Goal: Find specific page/section: Find specific page/section

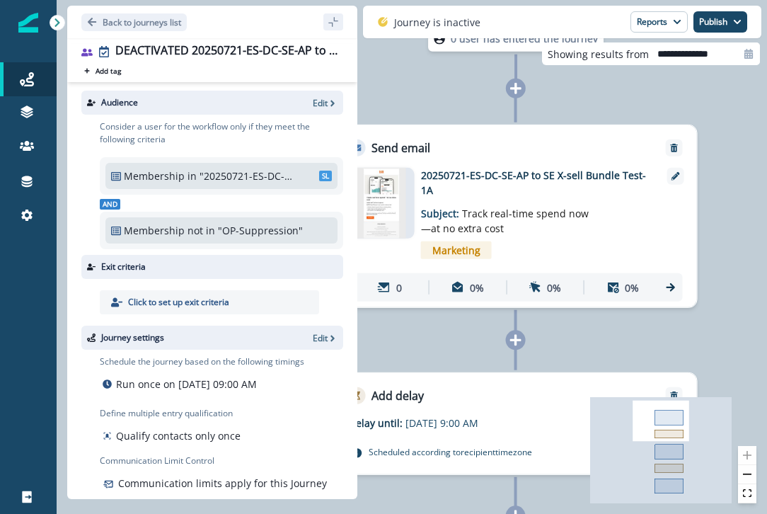
click at [726, 55] on input "**********" at bounding box center [704, 53] width 111 height 23
select select "*"
select select "****"
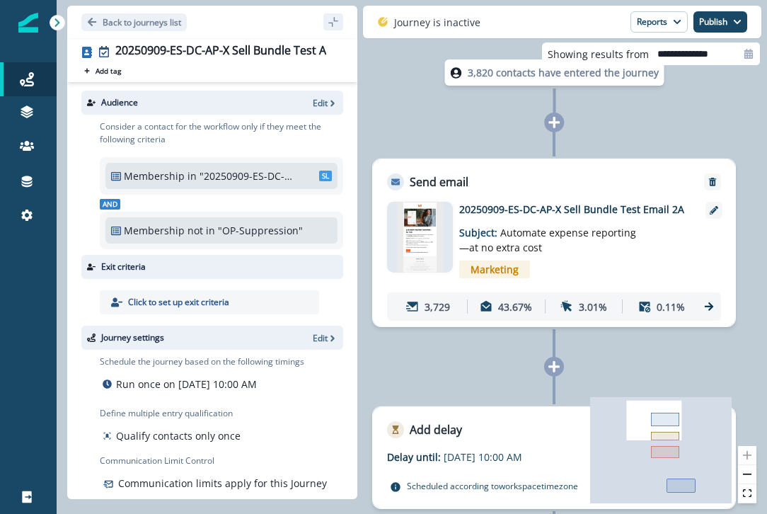
click at [417, 222] on img at bounding box center [420, 237] width 47 height 71
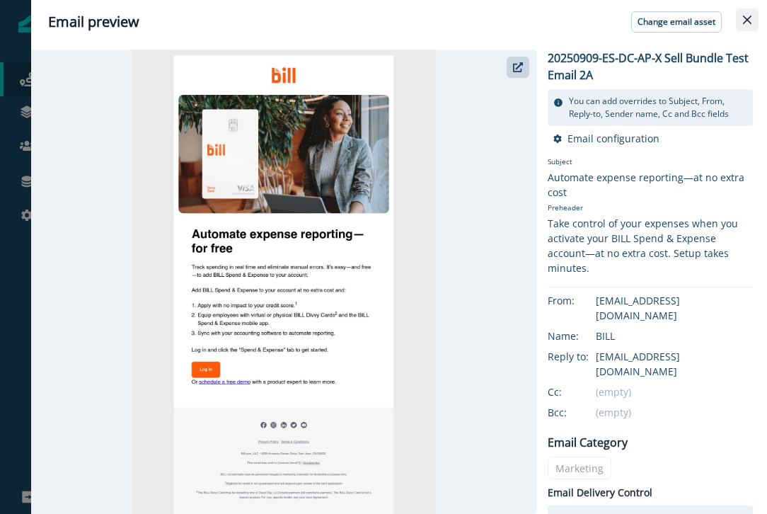
click at [756, 20] on button "Close" at bounding box center [747, 19] width 23 height 23
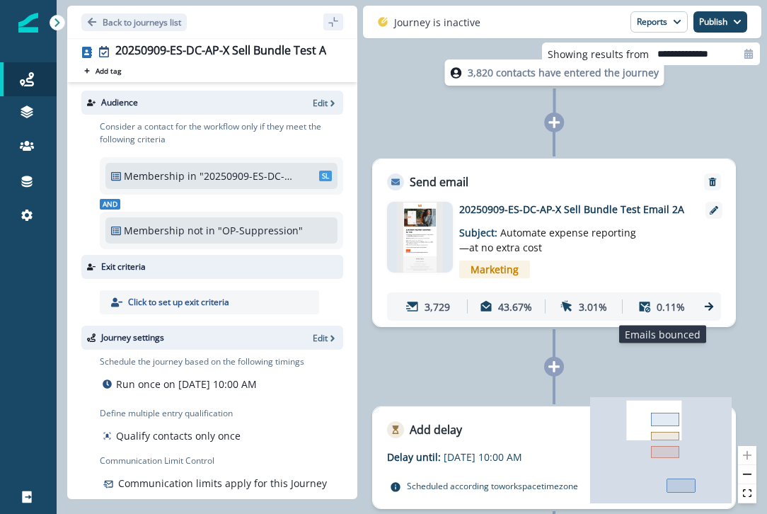
click at [656, 304] on div "0.11%" at bounding box center [662, 306] width 72 height 26
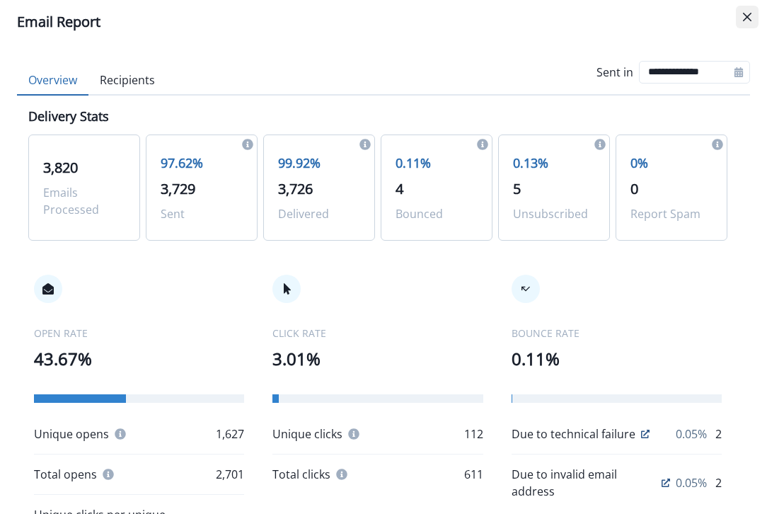
click at [750, 15] on icon "Close" at bounding box center [747, 17] width 8 height 8
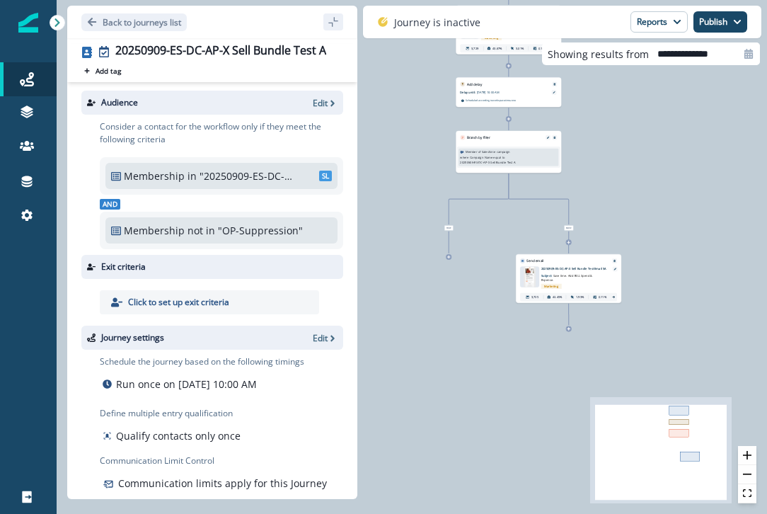
click at [565, 268] on p "20250909-ES-DC-AP-X Sell Bundle Test Email 3A" at bounding box center [575, 269] width 66 height 4
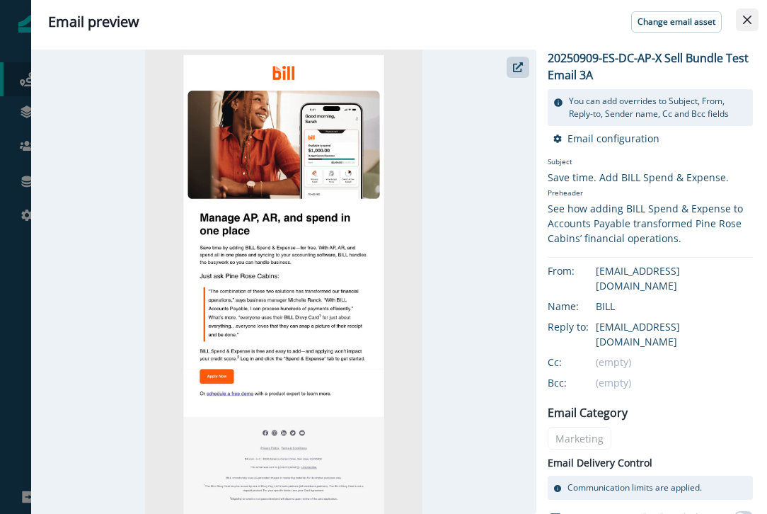
click at [743, 17] on icon "Close" at bounding box center [747, 20] width 8 height 8
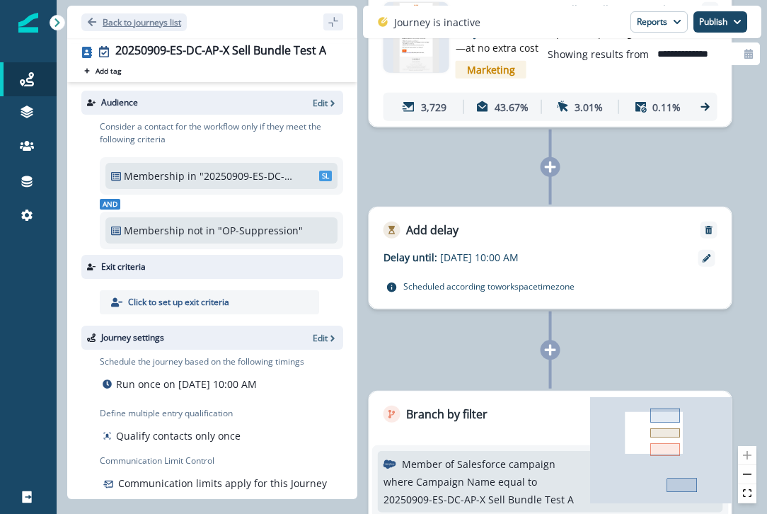
click at [89, 21] on icon "Go back" at bounding box center [92, 22] width 10 height 10
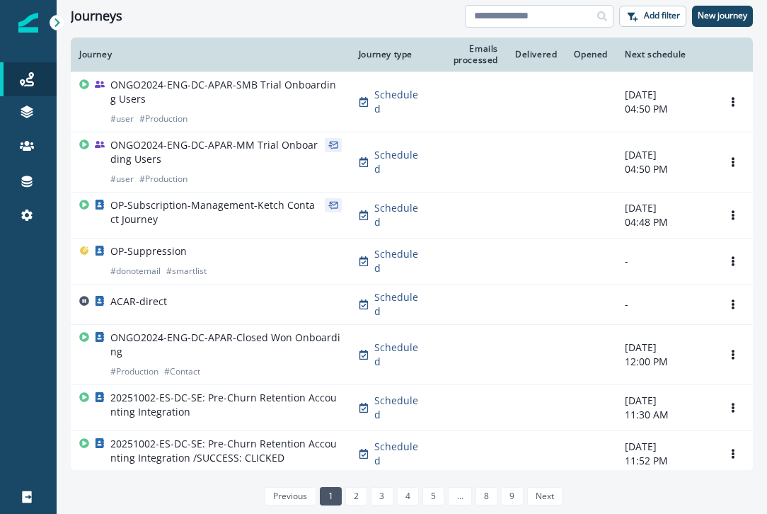
click at [542, 13] on input at bounding box center [539, 16] width 149 height 23
type input "******"
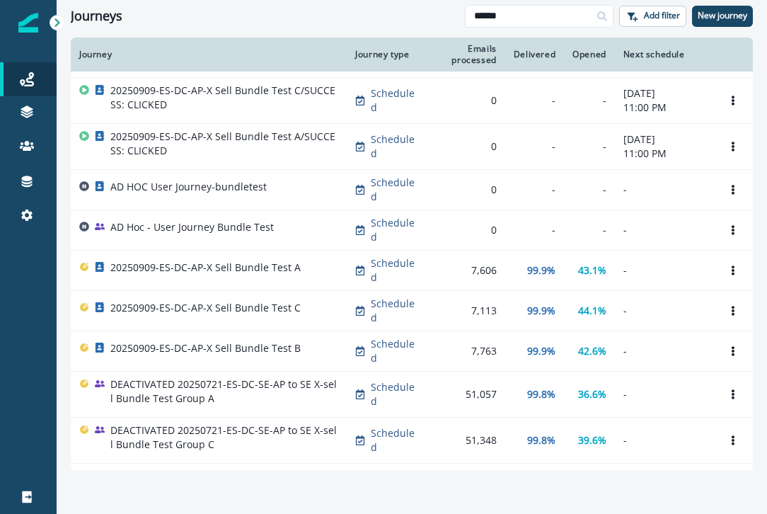
scroll to position [44, 0]
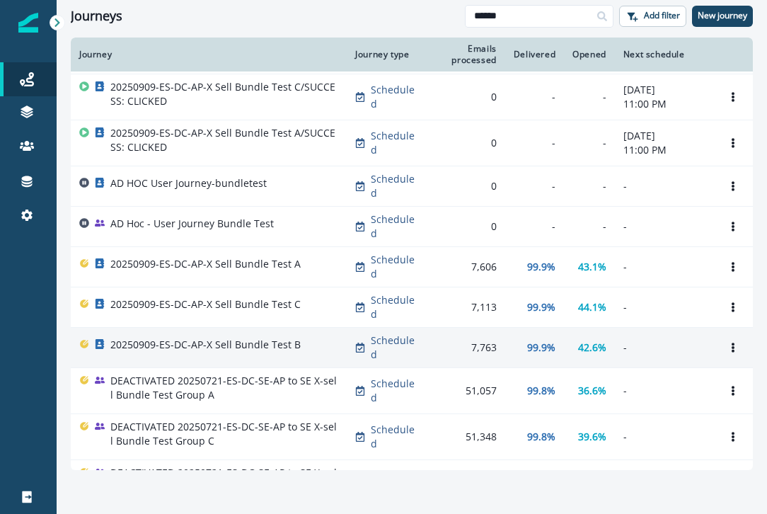
click at [277, 348] on p "20250909-ES-DC-AP-X Sell Bundle Test B" at bounding box center [205, 345] width 190 height 14
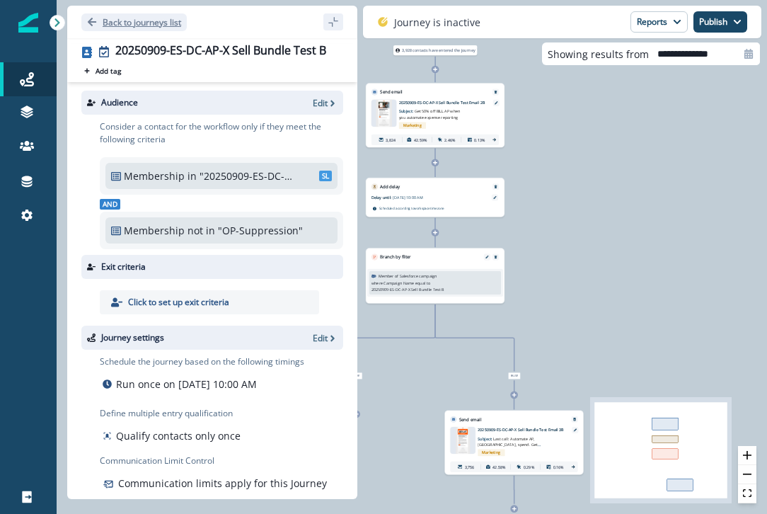
click at [91, 21] on icon "Go back" at bounding box center [92, 22] width 8 height 8
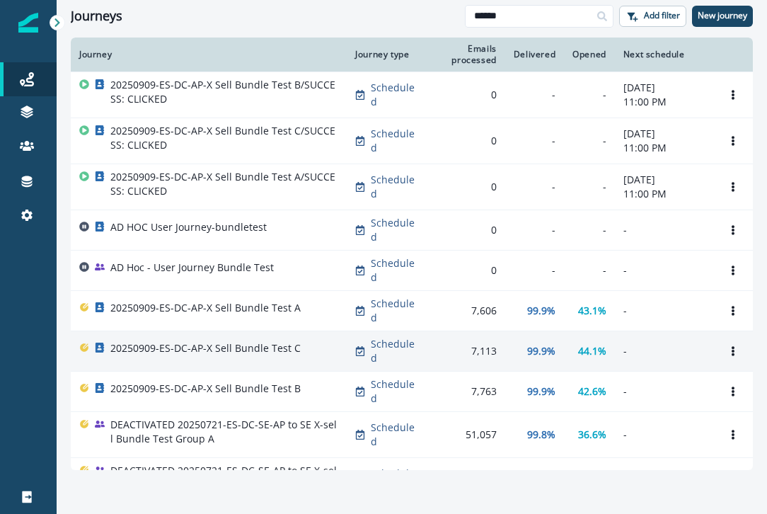
click at [264, 346] on p "20250909-ES-DC-AP-X Sell Bundle Test C" at bounding box center [205, 348] width 190 height 14
